Goal: Find specific page/section: Find specific page/section

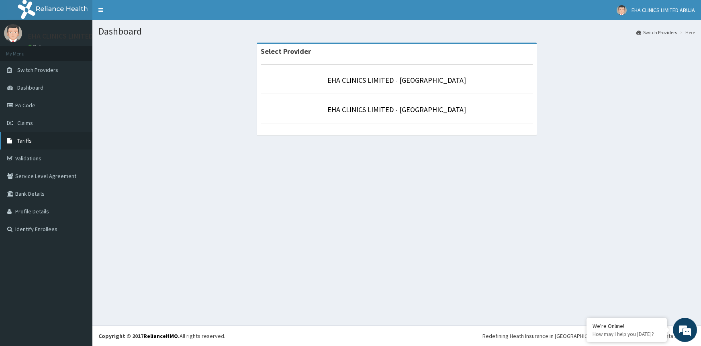
click at [25, 140] on span "Tariffs" at bounding box center [24, 140] width 14 height 7
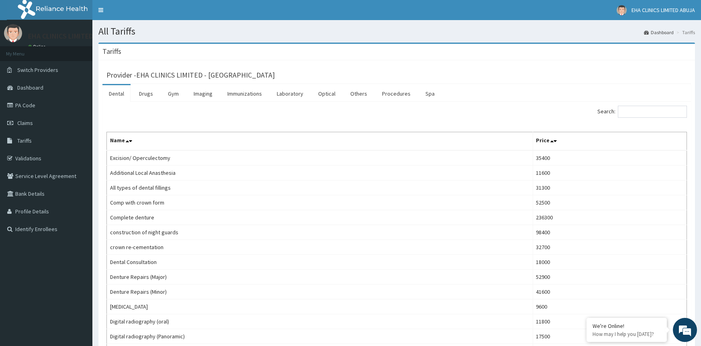
click at [117, 95] on link "Dental" at bounding box center [117, 93] width 28 height 17
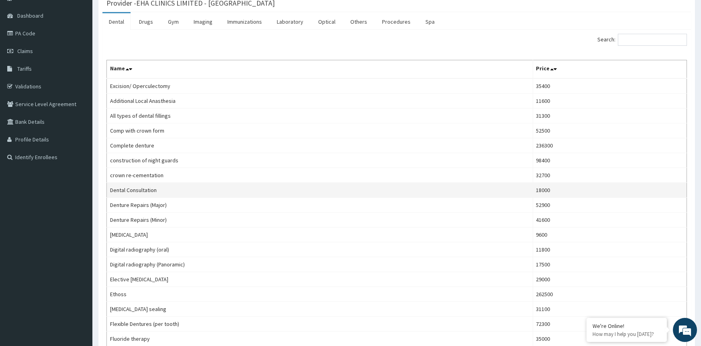
scroll to position [71, 0]
